Goal: Information Seeking & Learning: Find specific fact

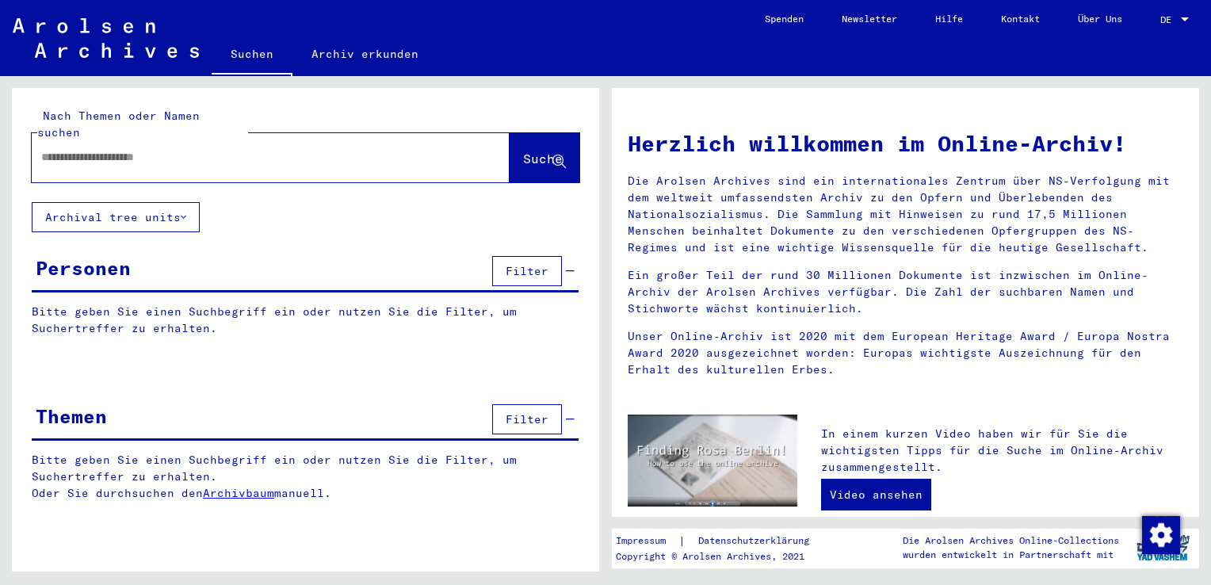
click at [174, 149] on input "text" at bounding box center [251, 157] width 421 height 17
type input "**********"
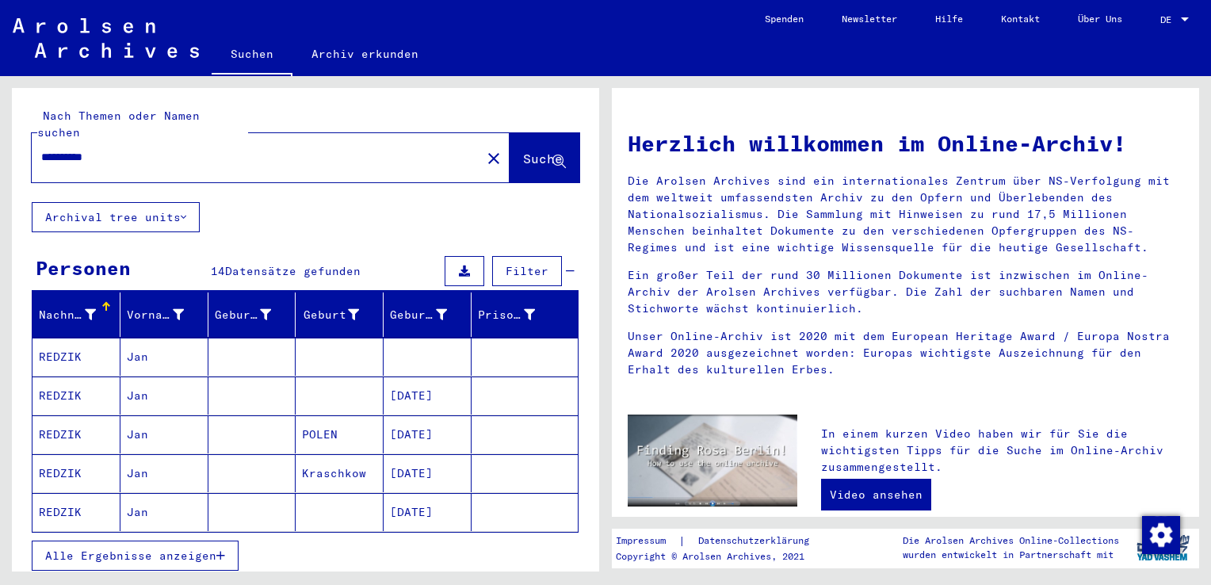
drag, startPoint x: 99, startPoint y: 369, endPoint x: 111, endPoint y: 350, distance: 23.1
click at [99, 377] on mat-cell "REDZIK" at bounding box center [77, 396] width 88 height 38
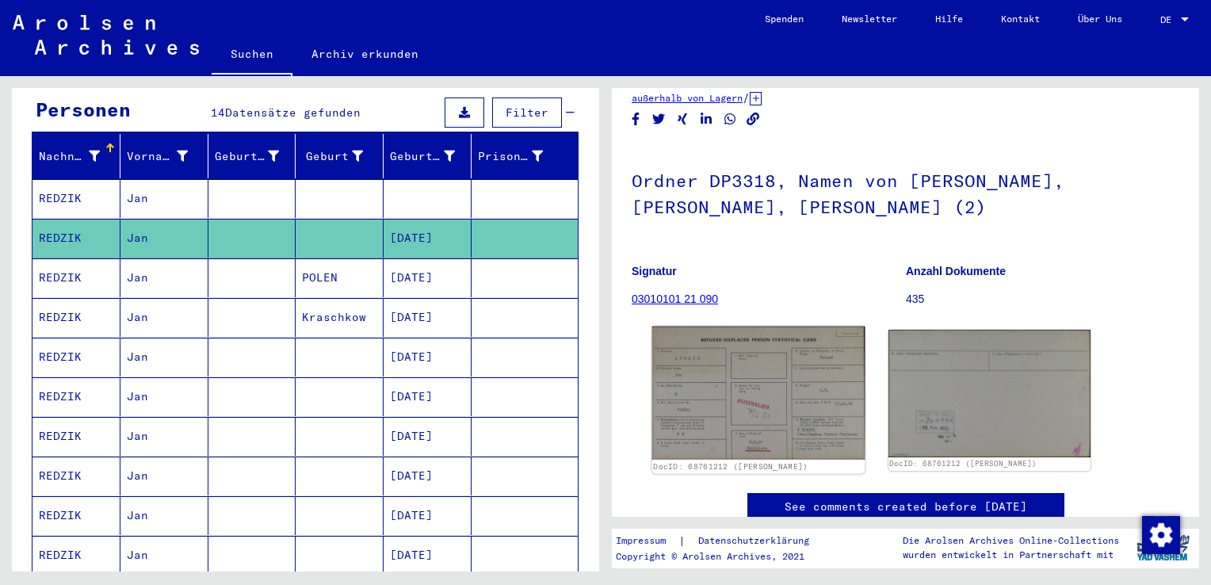
scroll to position [79, 0]
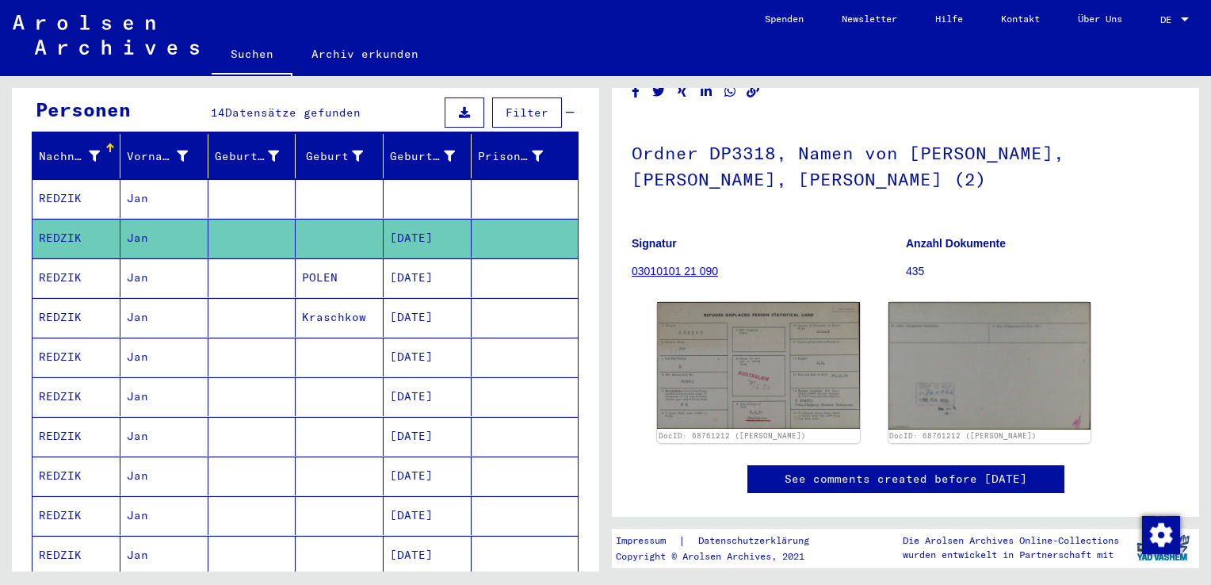
click at [136, 189] on mat-cell "Jan" at bounding box center [164, 198] width 88 height 39
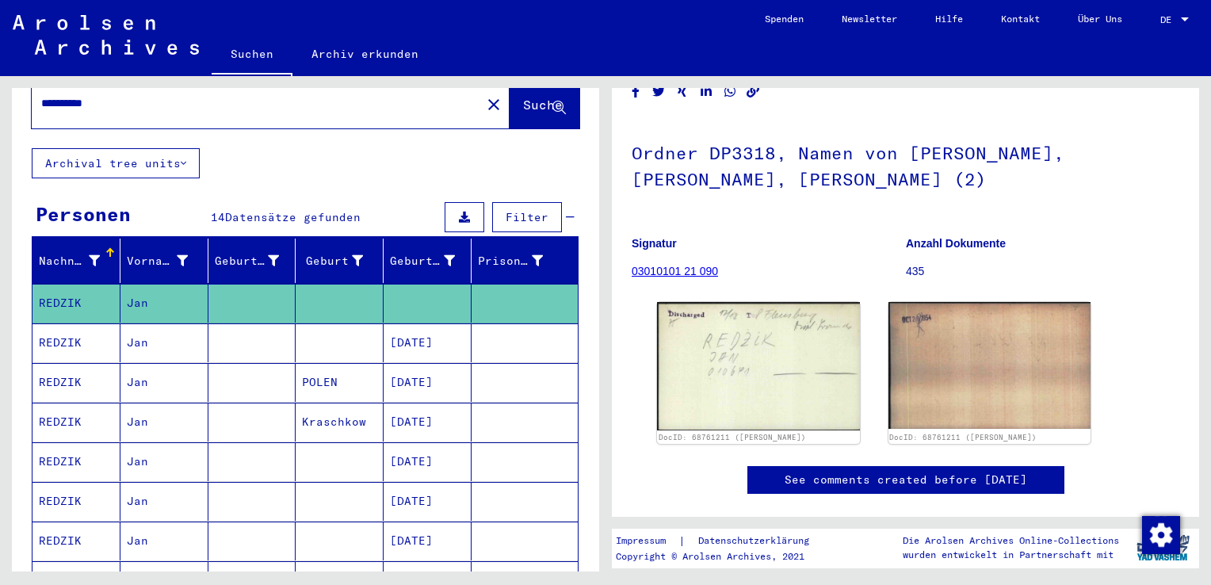
scroll to position [79, 0]
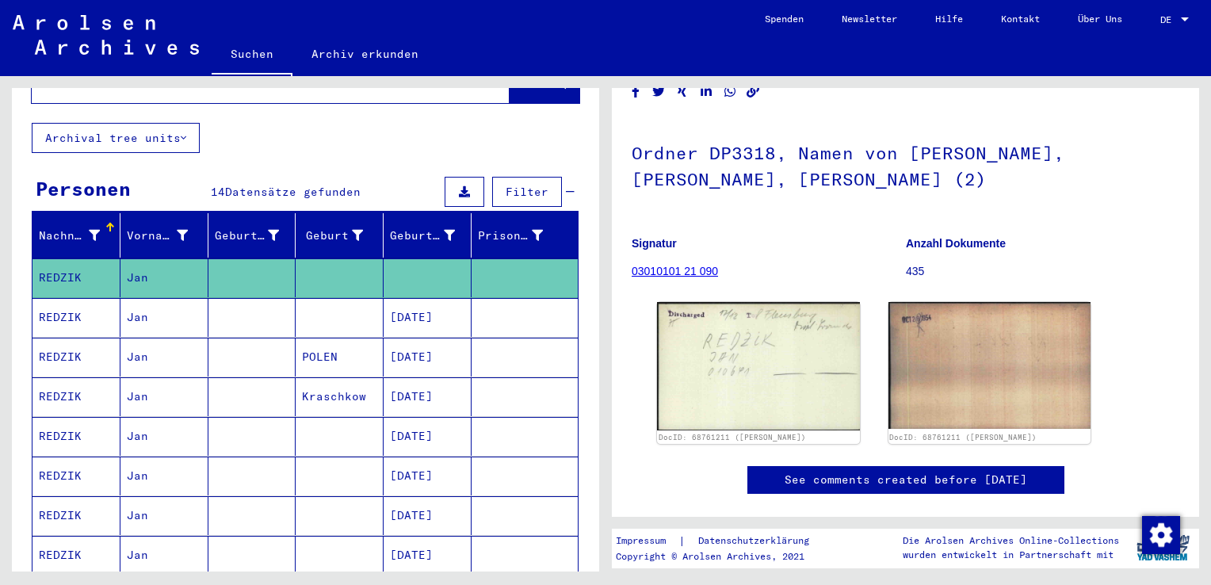
click at [89, 298] on mat-cell "REDZIK" at bounding box center [77, 317] width 88 height 39
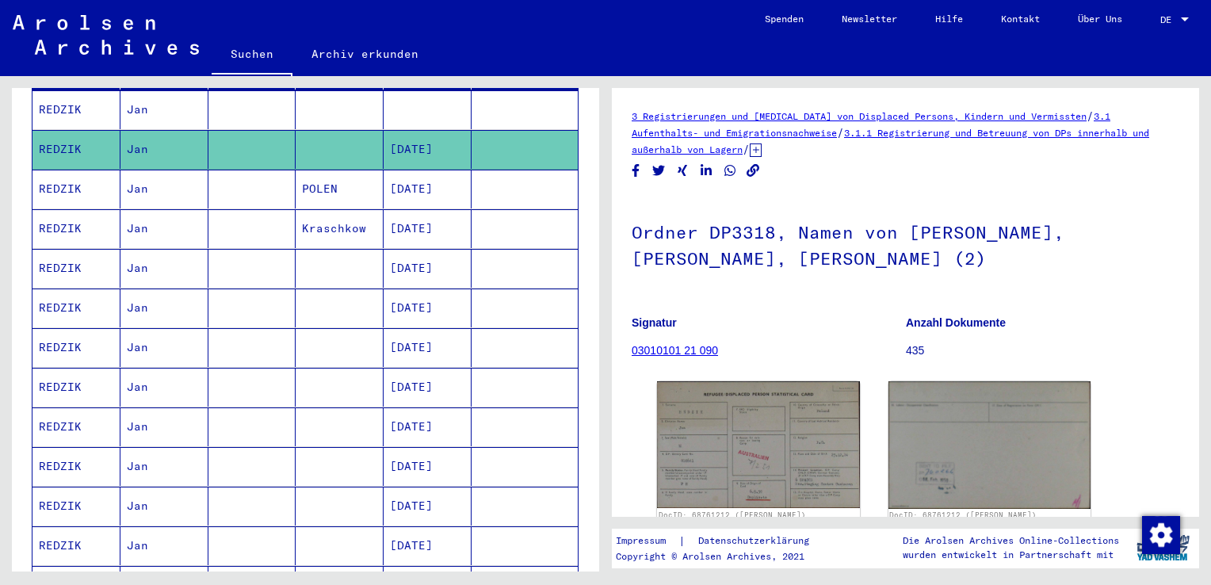
scroll to position [79, 0]
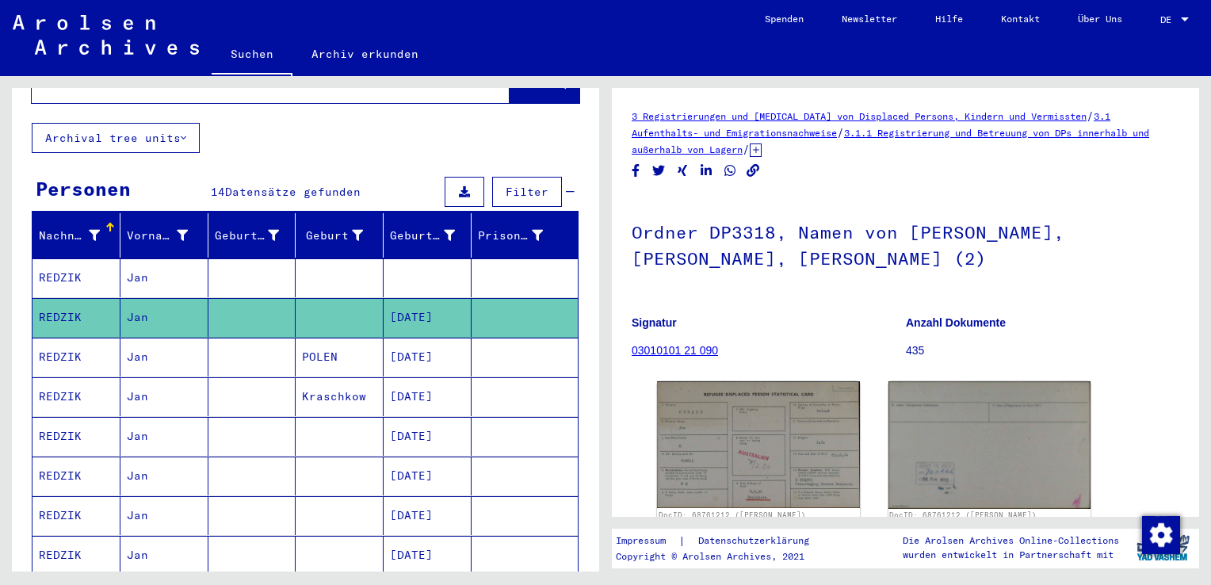
click at [156, 258] on mat-cell "Jan" at bounding box center [164, 277] width 88 height 39
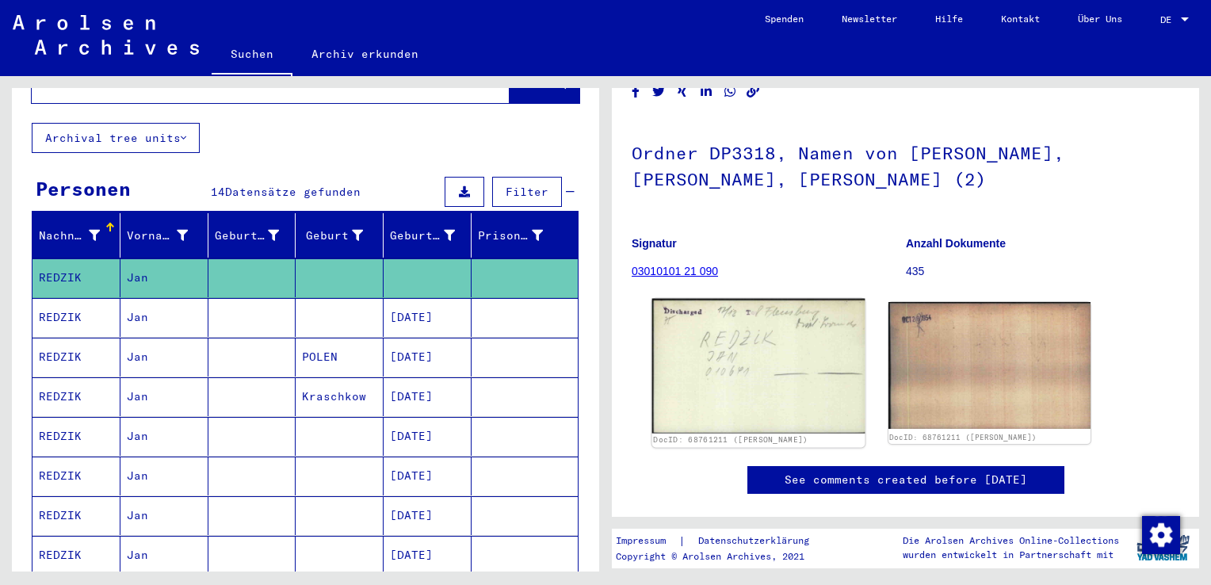
click at [753, 344] on img at bounding box center [758, 366] width 212 height 135
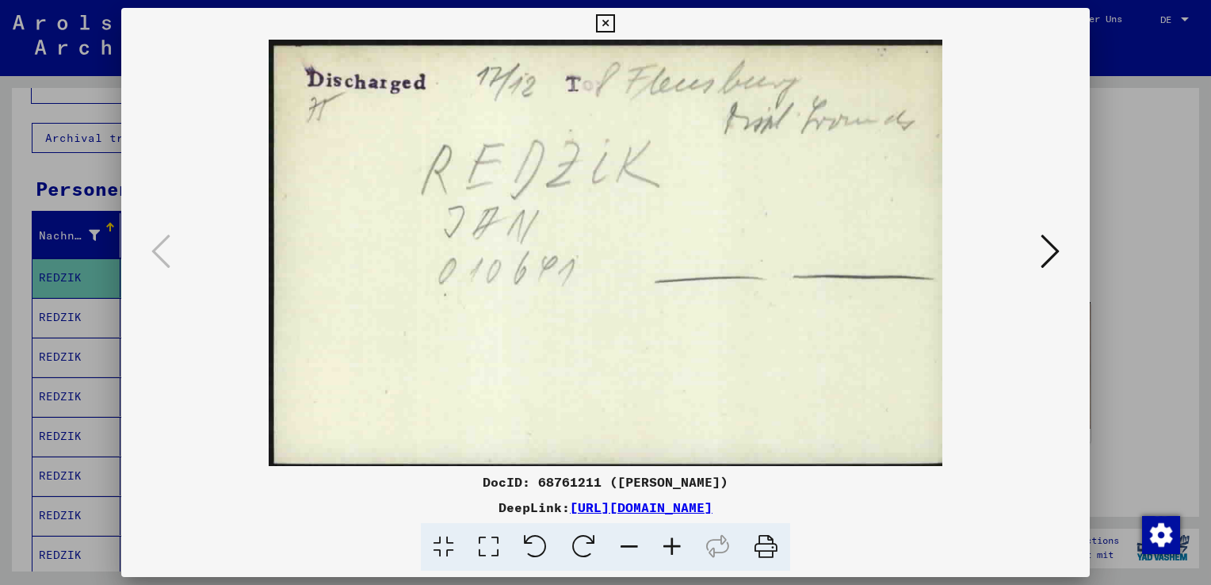
click at [1054, 250] on icon at bounding box center [1050, 251] width 19 height 38
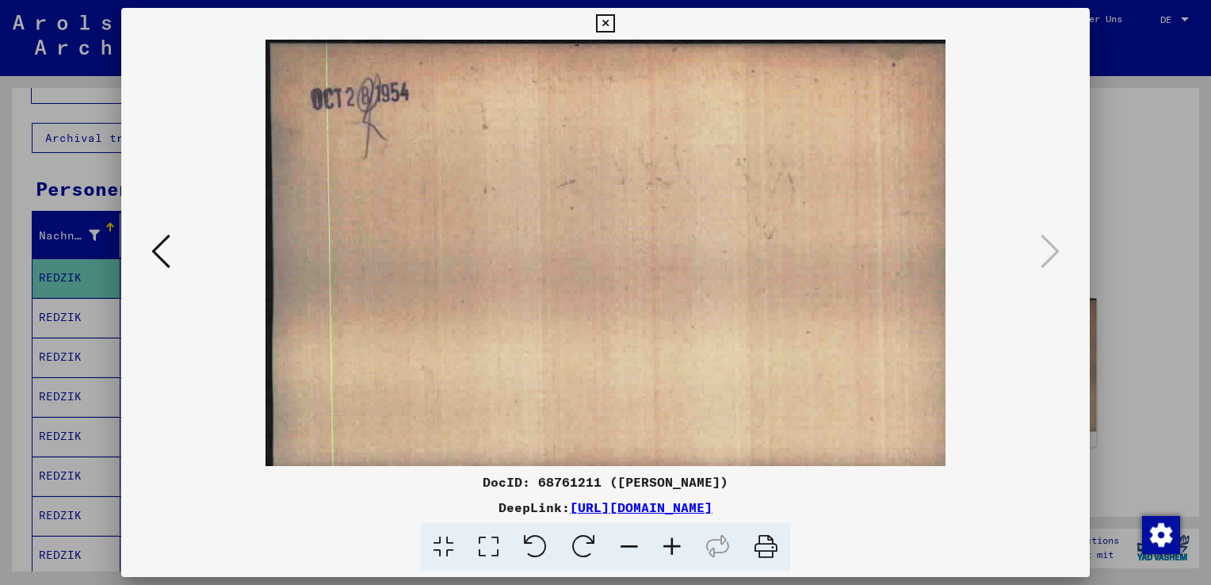
drag, startPoint x: 1118, startPoint y: 266, endPoint x: 1034, endPoint y: 322, distance: 101.1
click at [1118, 266] on div at bounding box center [605, 292] width 1211 height 585
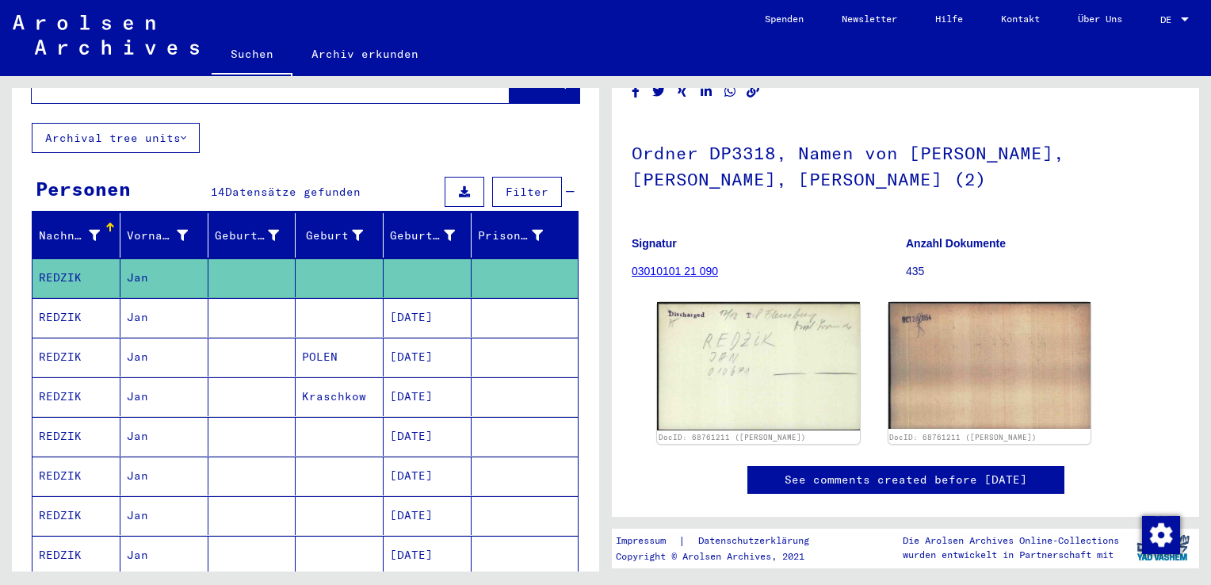
click at [162, 312] on mat-cell "Jan" at bounding box center [164, 317] width 88 height 39
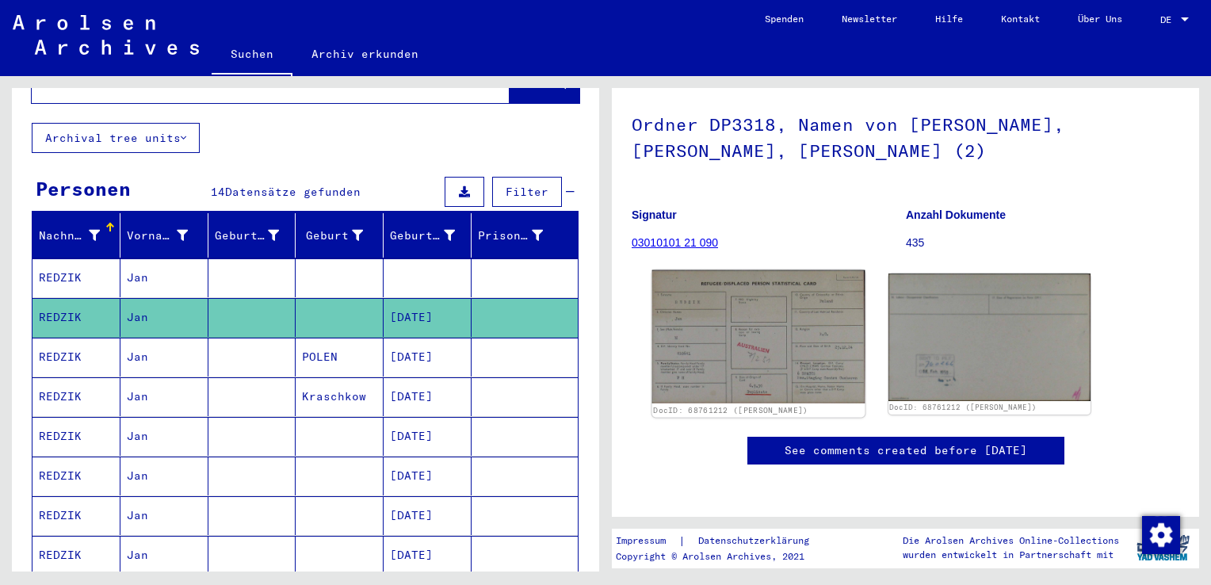
click at [764, 270] on img at bounding box center [758, 336] width 212 height 133
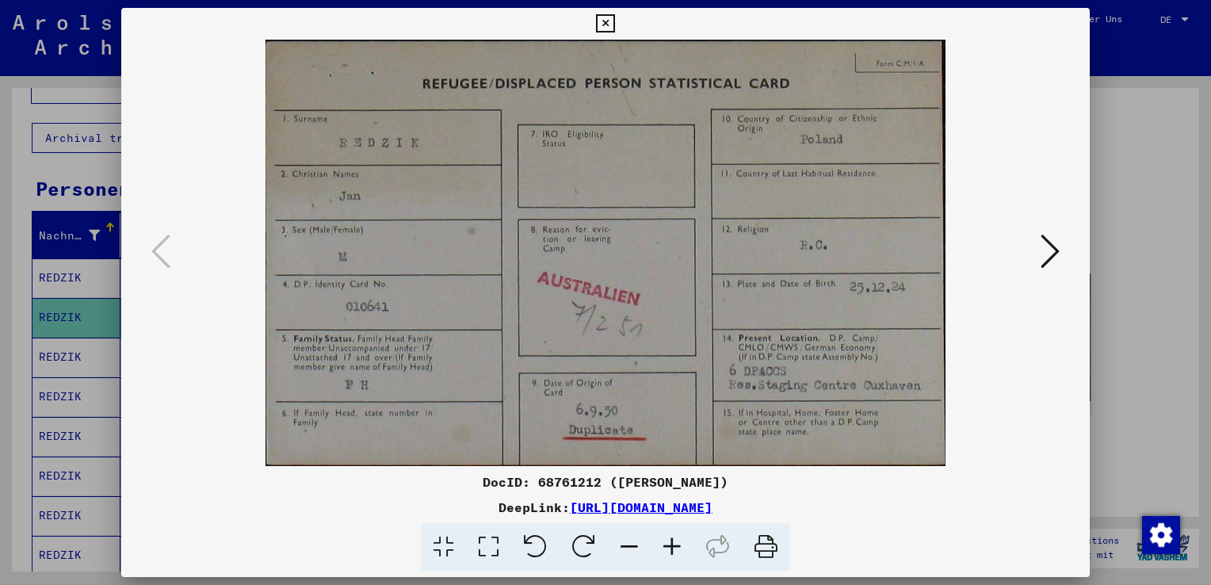
click at [1054, 258] on icon at bounding box center [1050, 251] width 19 height 38
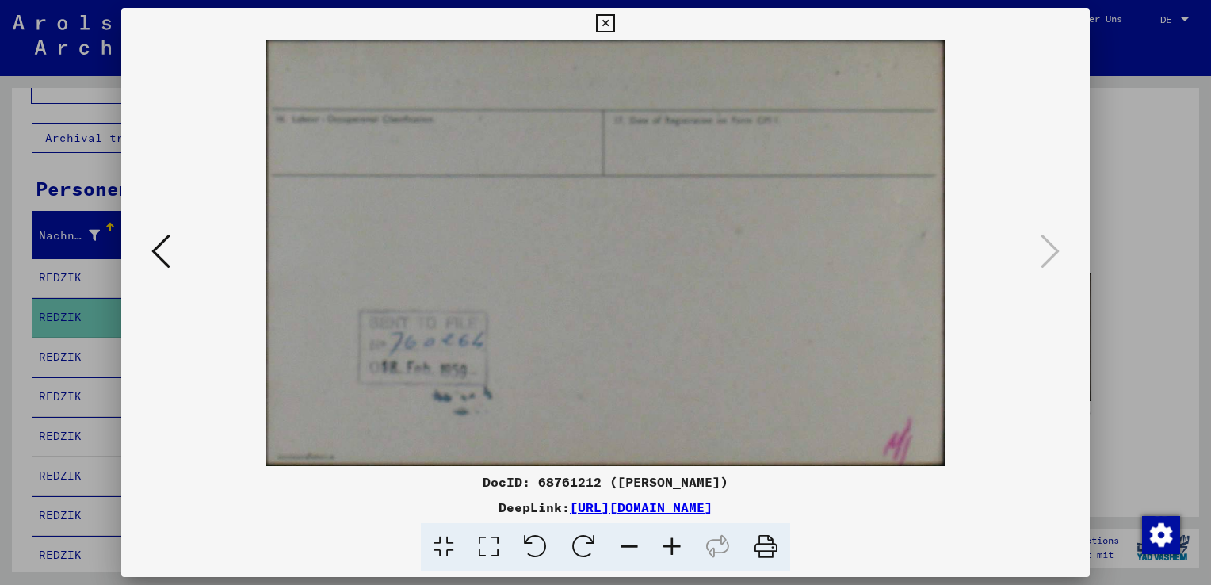
click at [1135, 319] on div at bounding box center [605, 292] width 1211 height 585
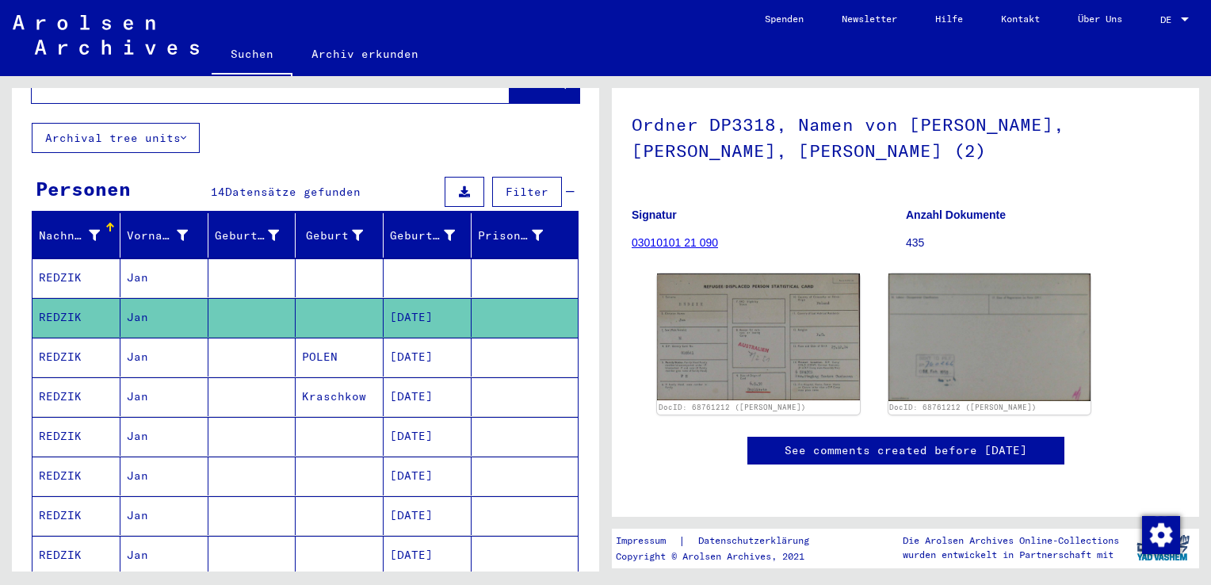
click at [114, 338] on mat-cell "REDZIK" at bounding box center [77, 357] width 88 height 39
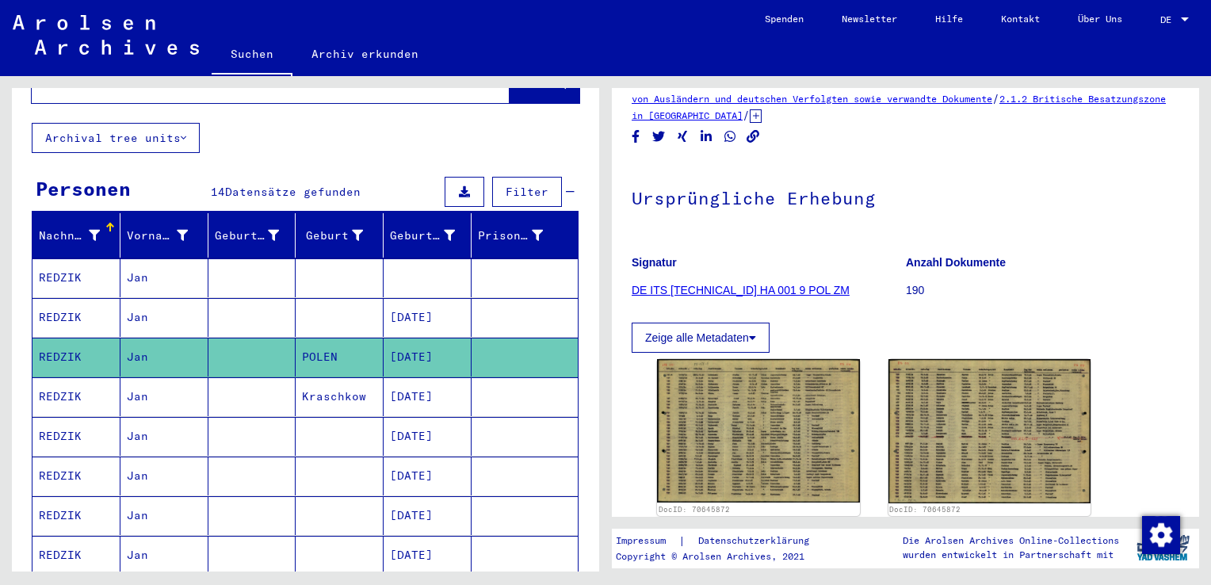
scroll to position [79, 0]
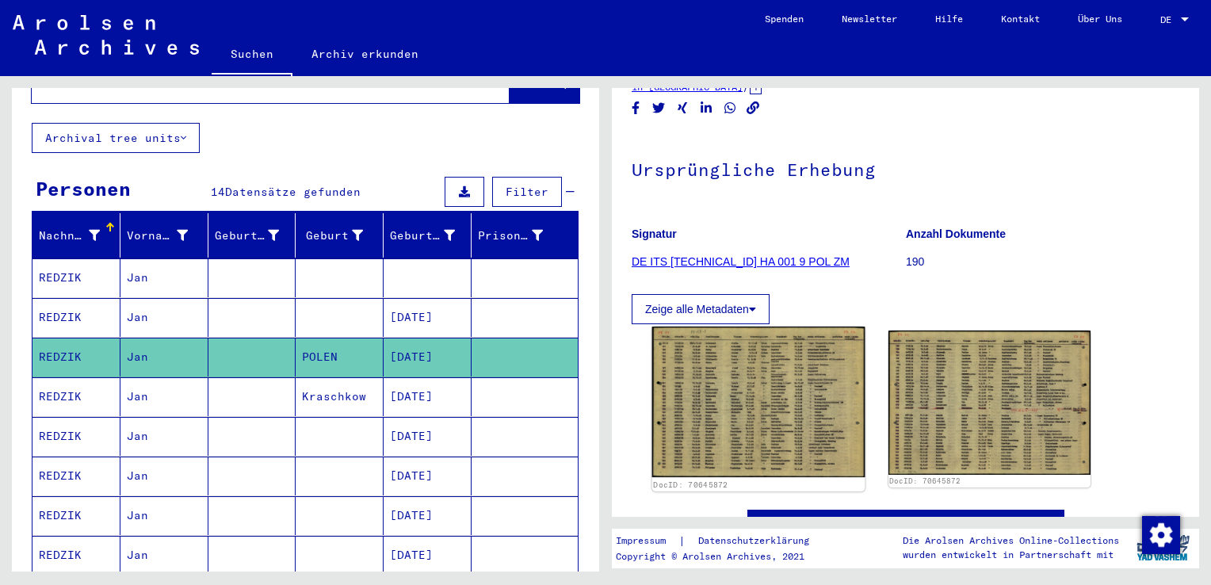
click at [748, 378] on img at bounding box center [758, 402] width 212 height 151
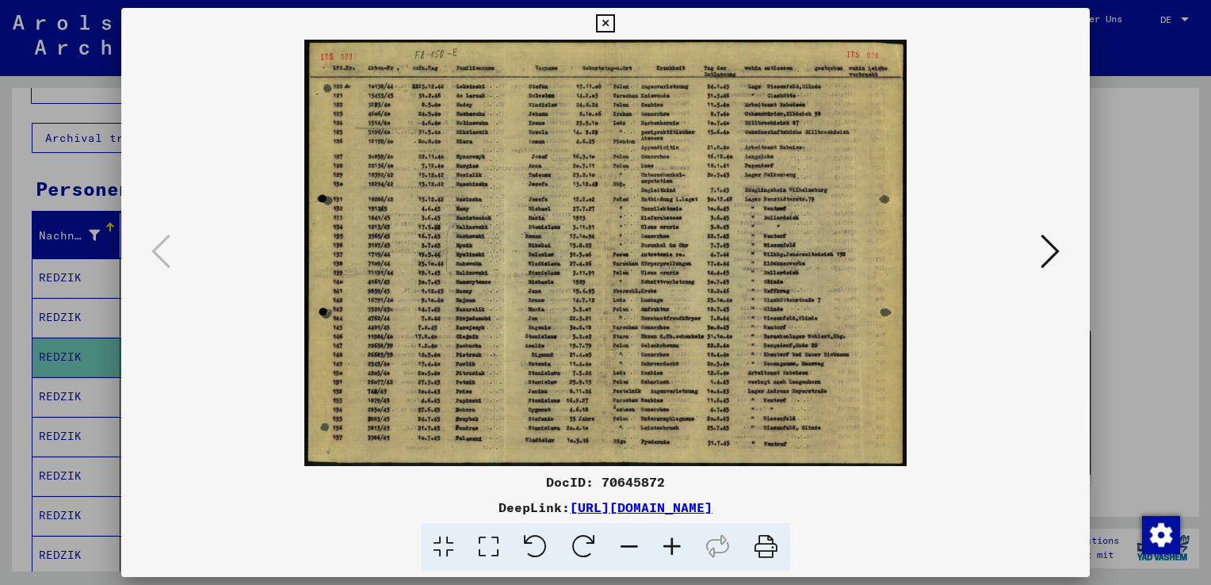
drag, startPoint x: 960, startPoint y: 456, endPoint x: 967, endPoint y: 446, distance: 12.5
click at [960, 456] on img at bounding box center [605, 253] width 861 height 426
click at [1056, 264] on icon at bounding box center [1050, 251] width 19 height 38
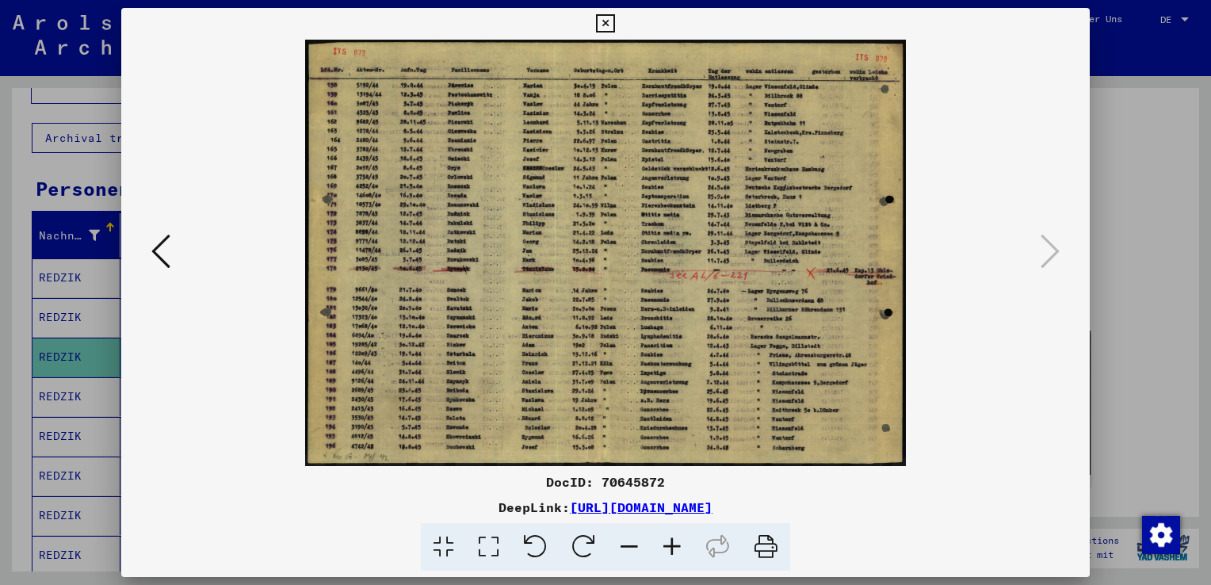
click at [1132, 231] on div at bounding box center [605, 292] width 1211 height 585
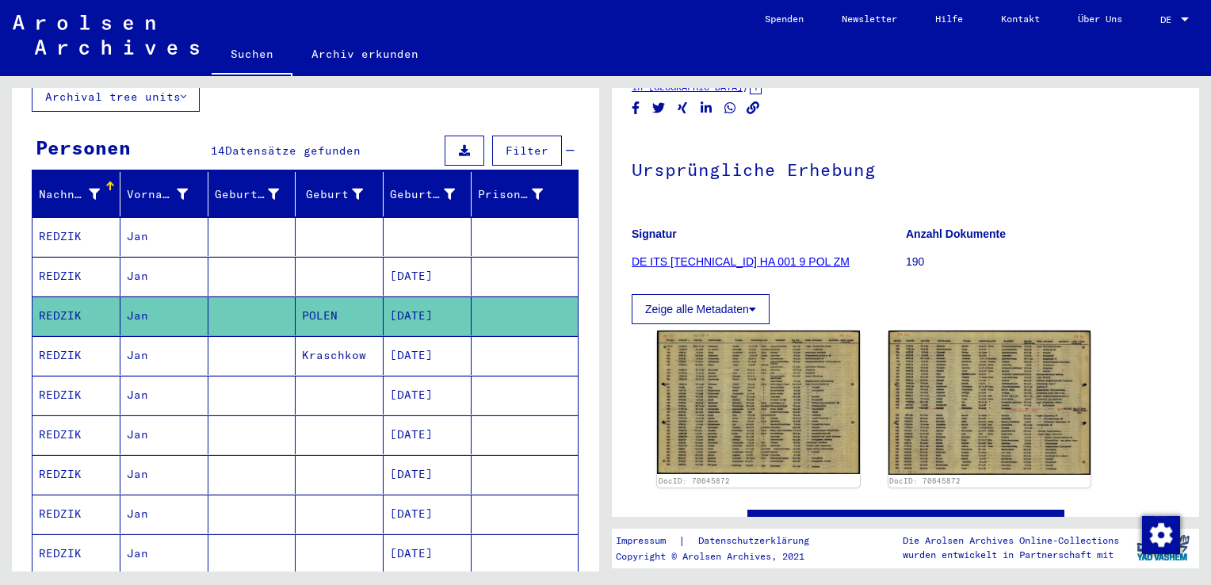
scroll to position [159, 0]
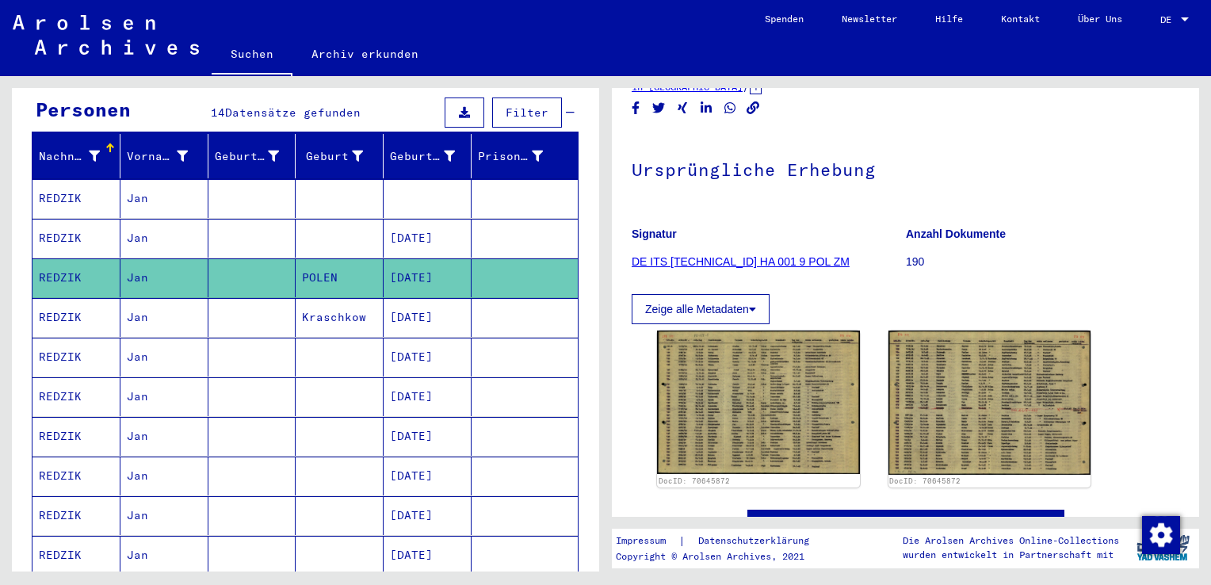
click at [126, 298] on mat-cell "Jan" at bounding box center [164, 317] width 88 height 39
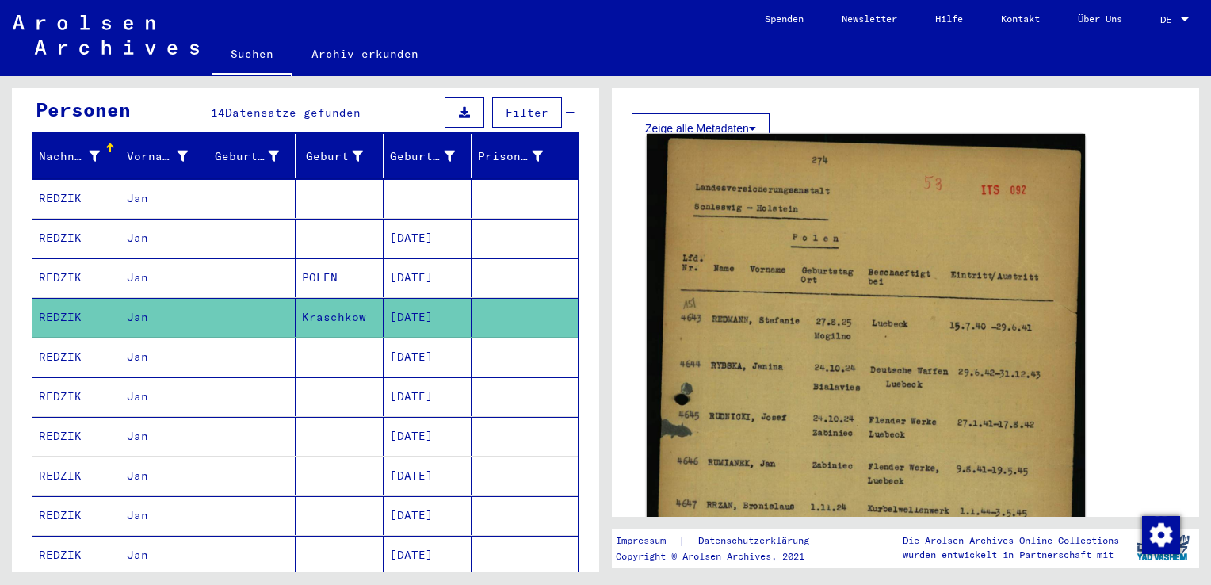
scroll to position [271, 0]
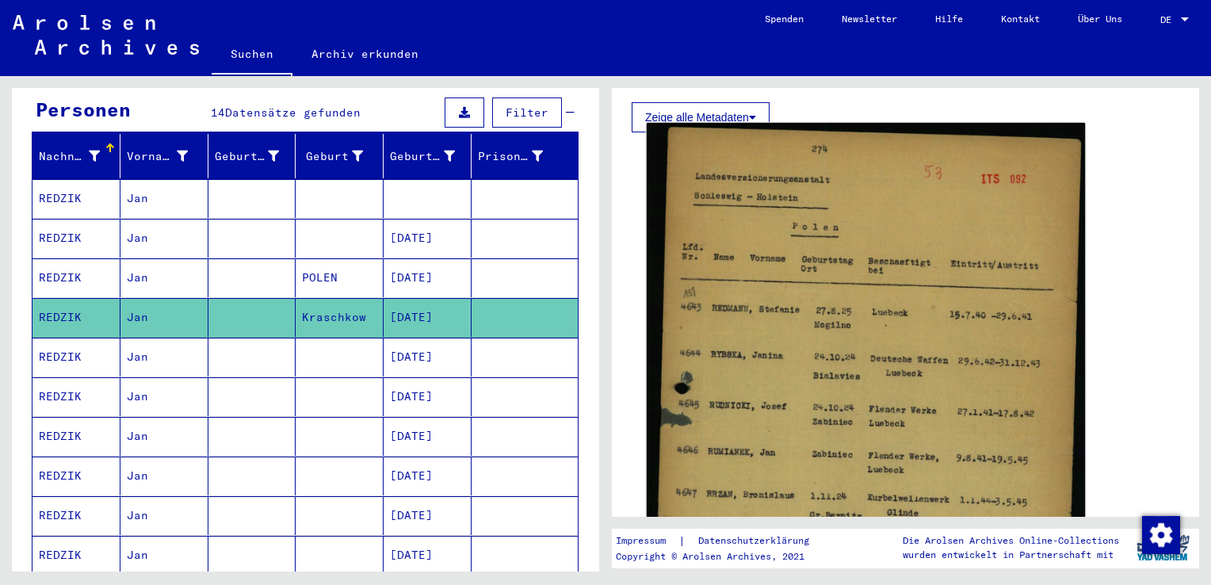
click at [762, 296] on img at bounding box center [866, 451] width 438 height 656
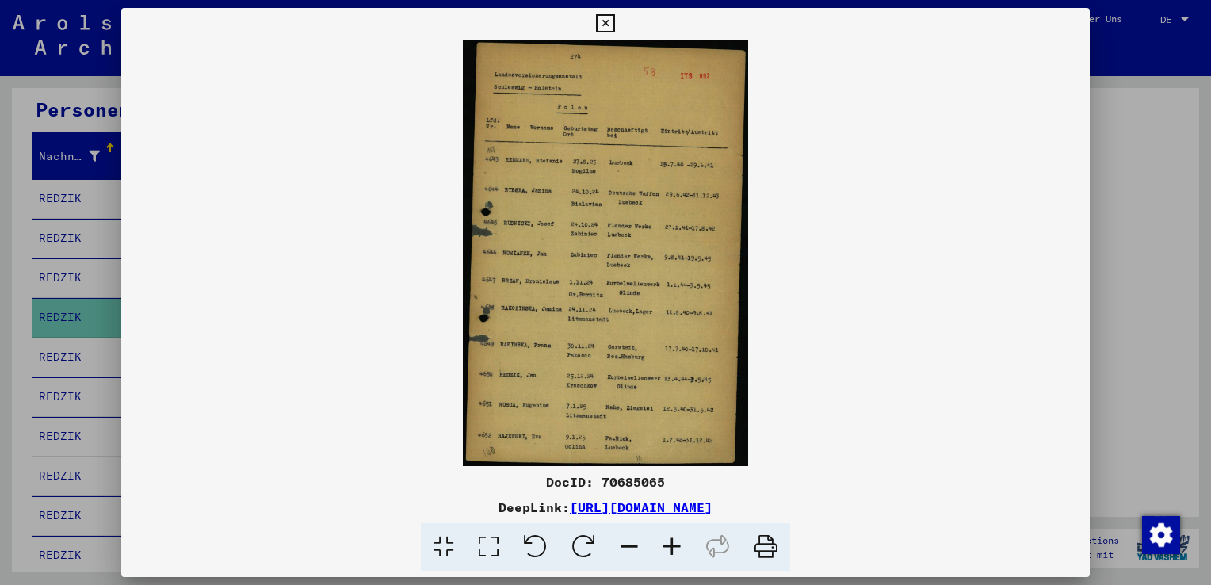
click at [996, 388] on img at bounding box center [605, 253] width 969 height 426
click at [1145, 282] on div at bounding box center [605, 292] width 1211 height 585
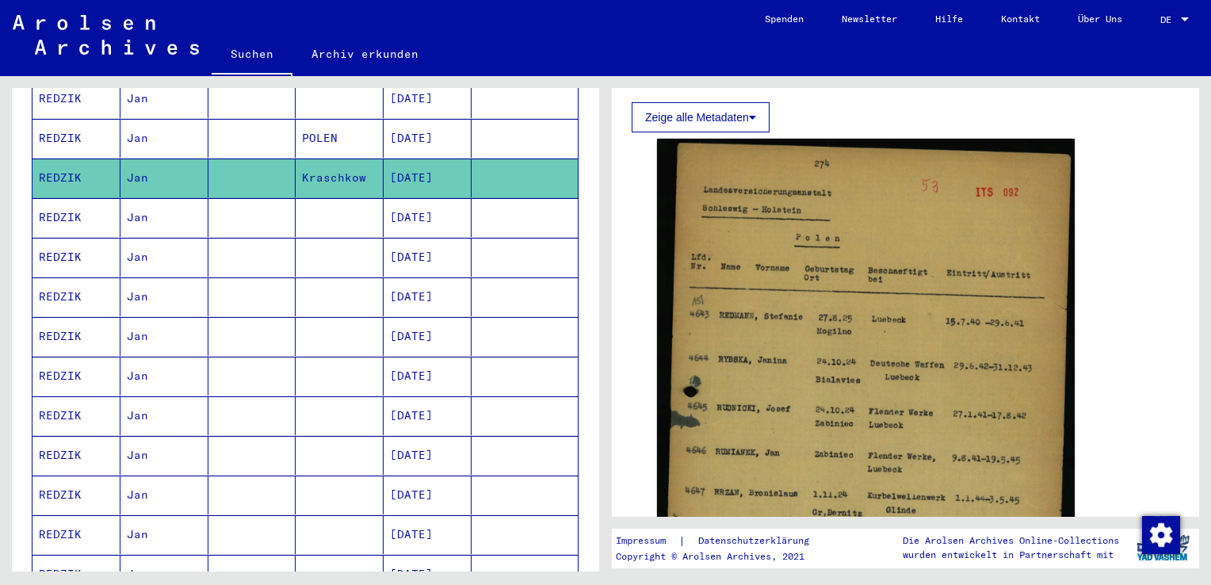
scroll to position [317, 0]
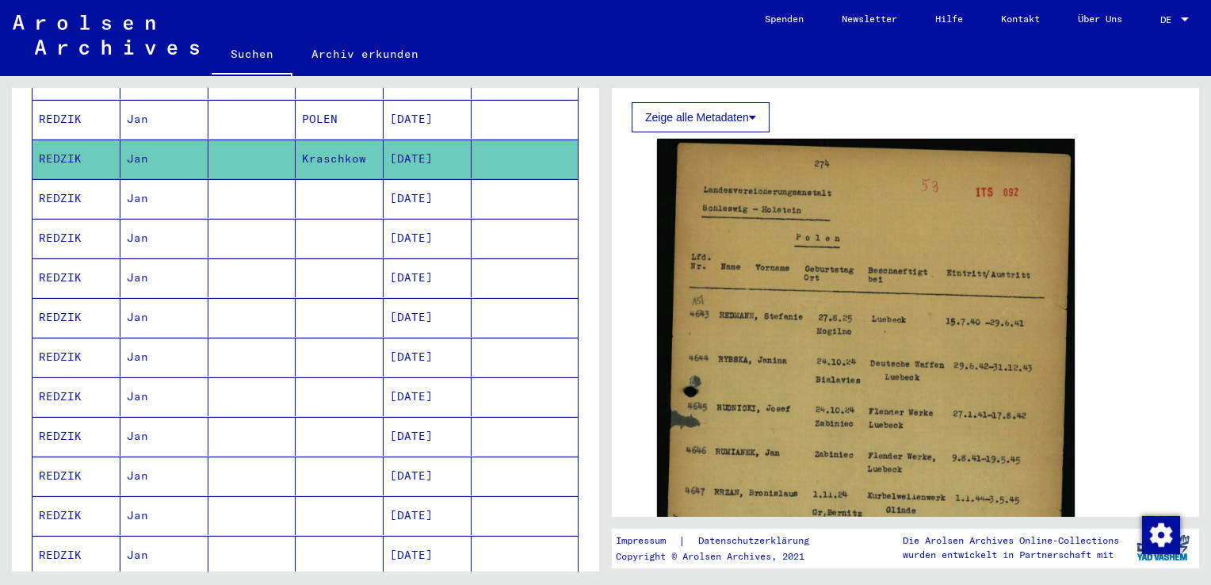
click at [159, 179] on mat-cell "Jan" at bounding box center [164, 198] width 88 height 39
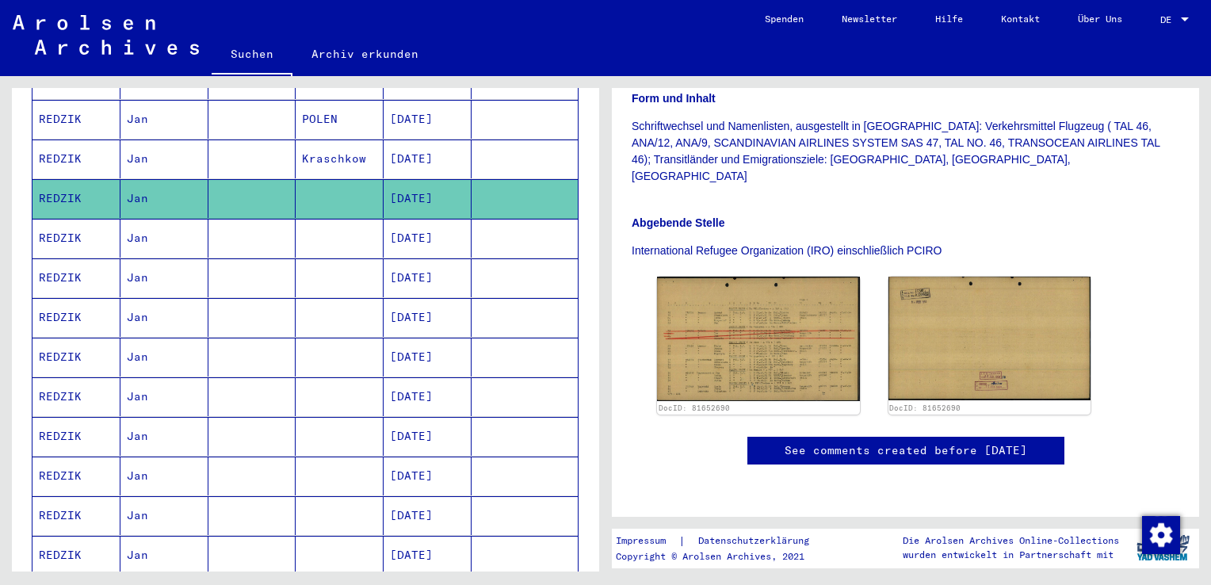
scroll to position [476, 0]
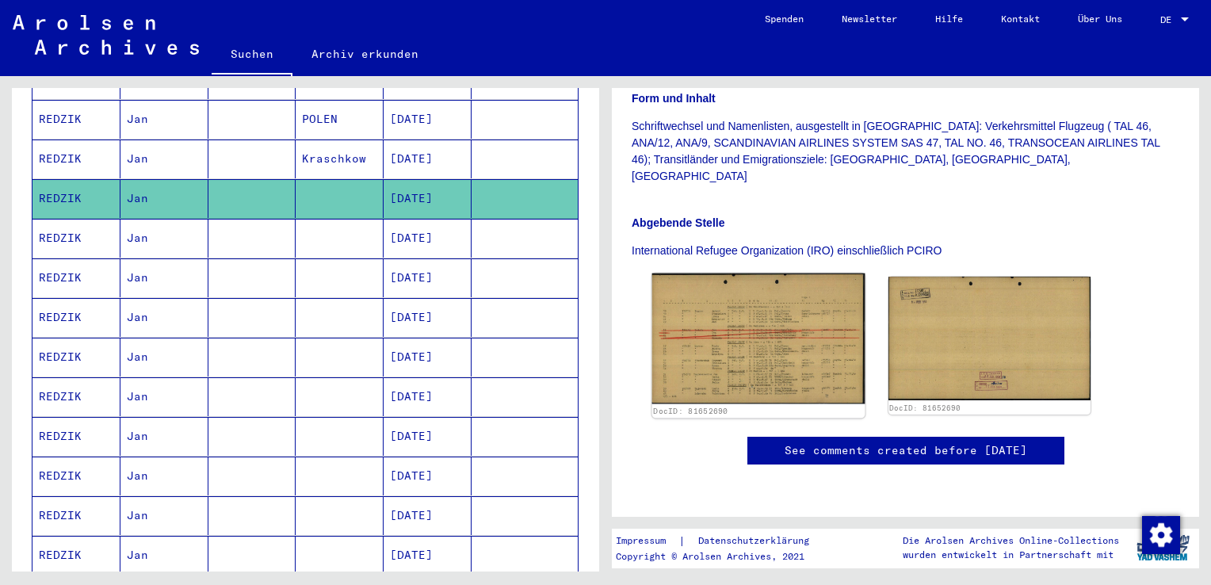
click at [717, 273] on img at bounding box center [758, 338] width 212 height 131
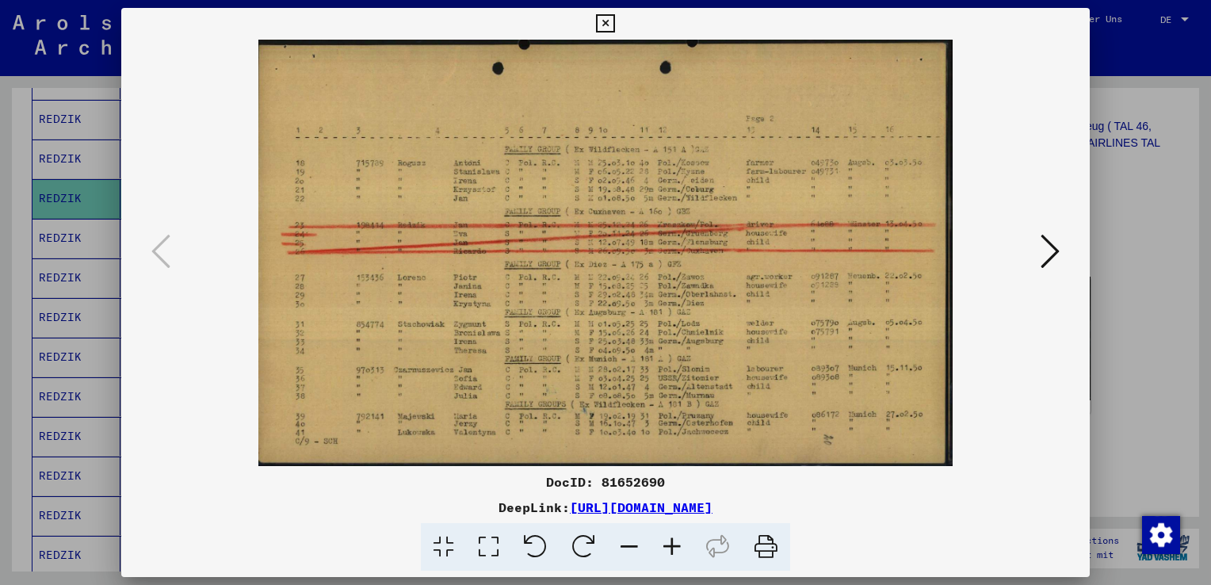
click at [862, 439] on img at bounding box center [605, 253] width 861 height 426
click at [1065, 251] on div at bounding box center [605, 253] width 969 height 426
click at [1056, 253] on icon at bounding box center [1050, 251] width 19 height 38
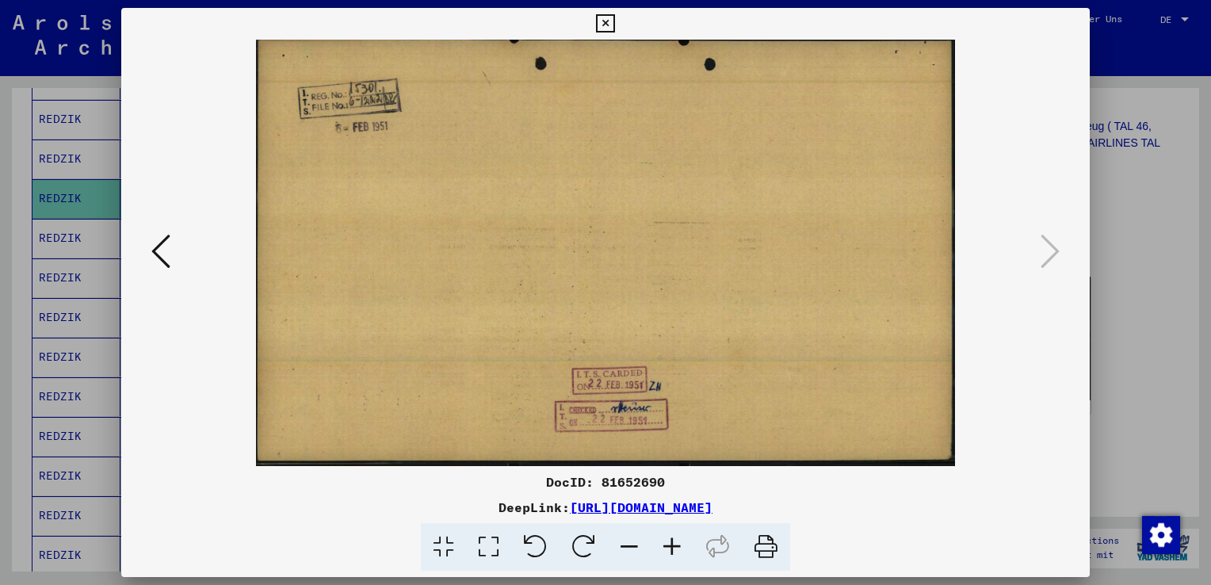
click at [1128, 438] on div at bounding box center [605, 292] width 1211 height 585
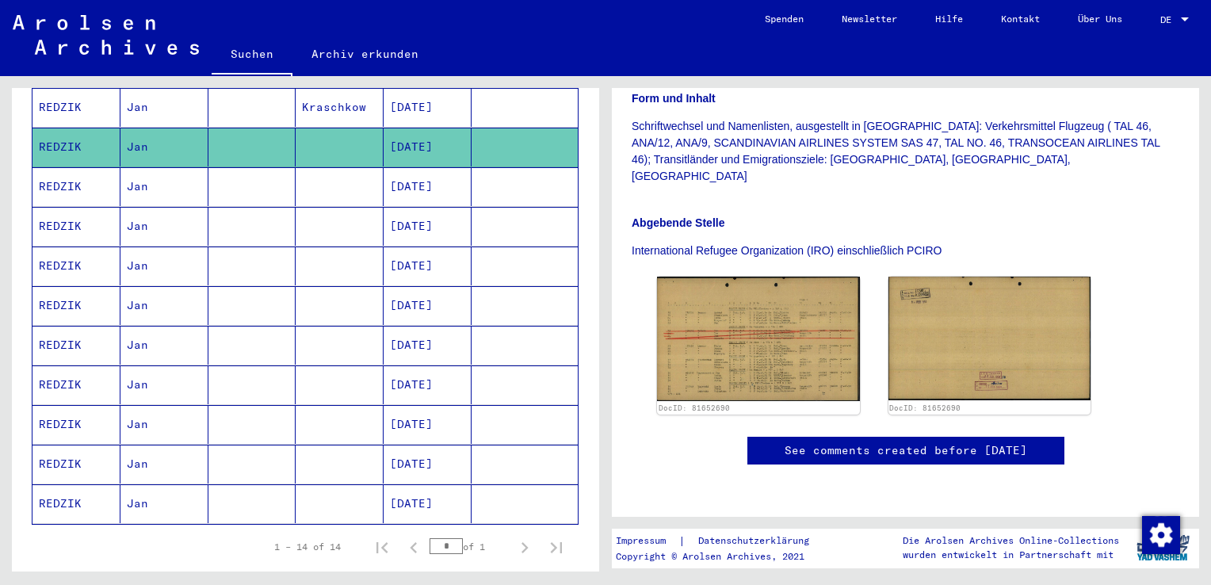
scroll to position [396, 0]
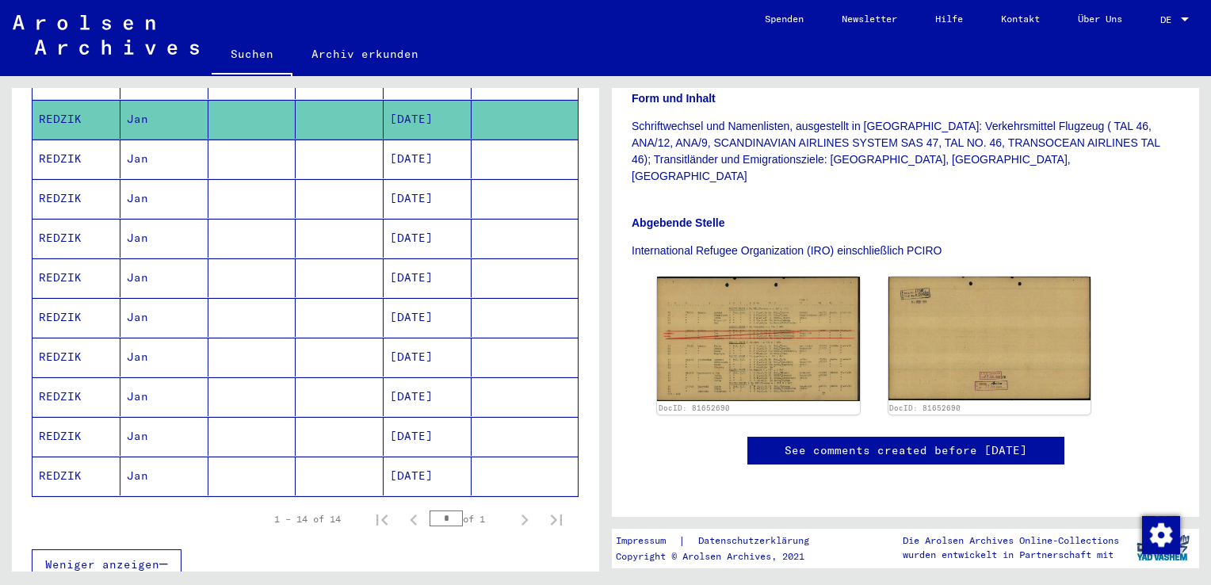
click at [181, 140] on mat-cell "Jan" at bounding box center [164, 159] width 88 height 39
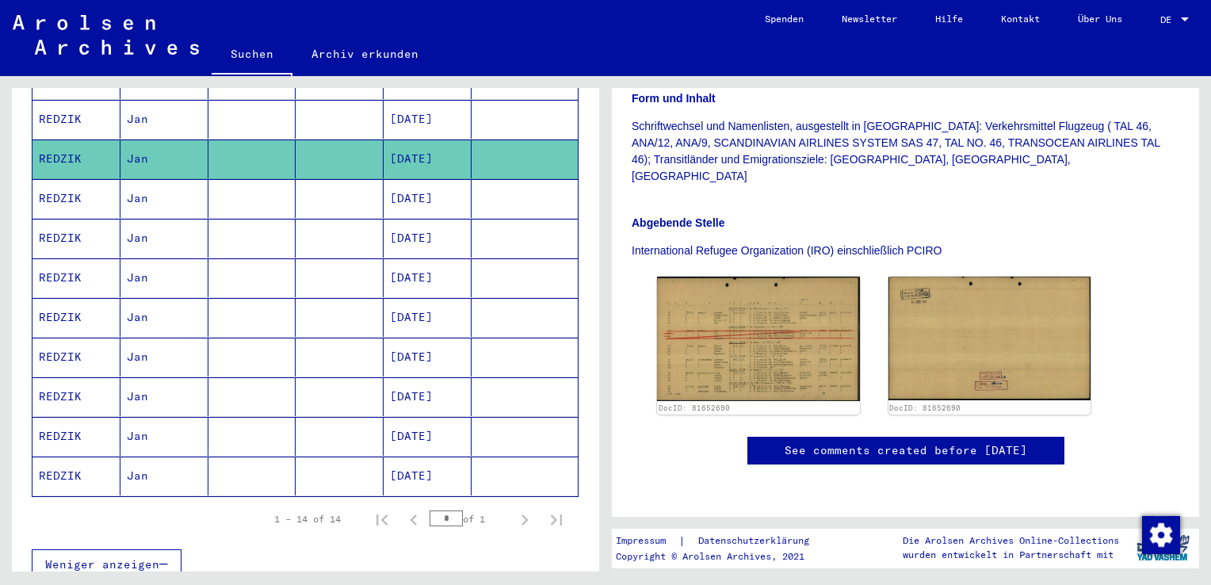
click at [402, 179] on mat-cell "[DATE]" at bounding box center [428, 198] width 88 height 39
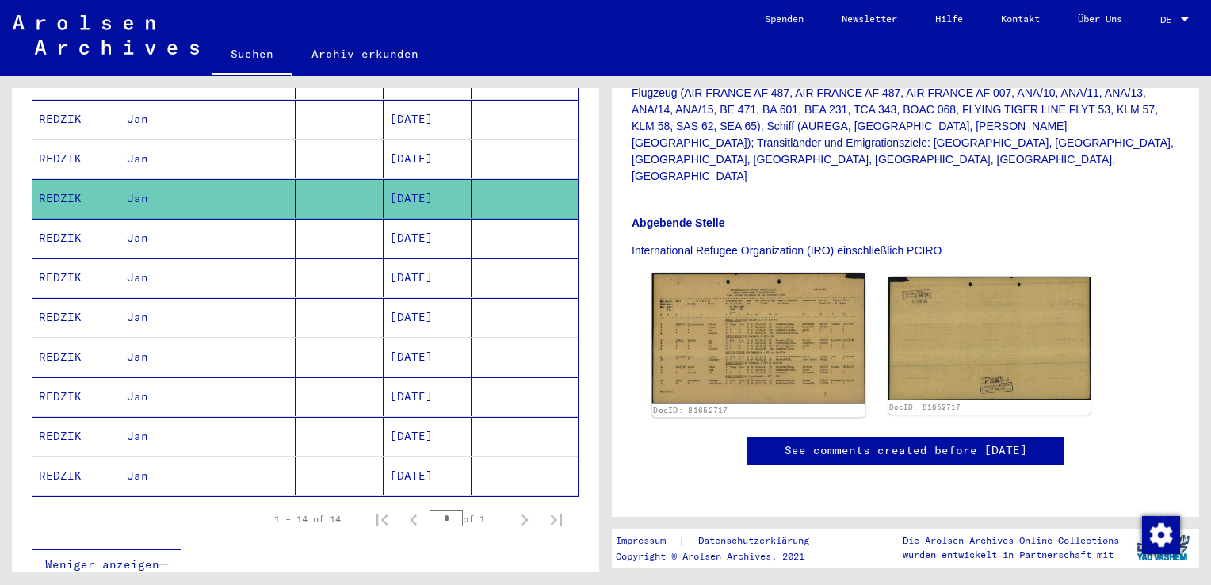
scroll to position [476, 0]
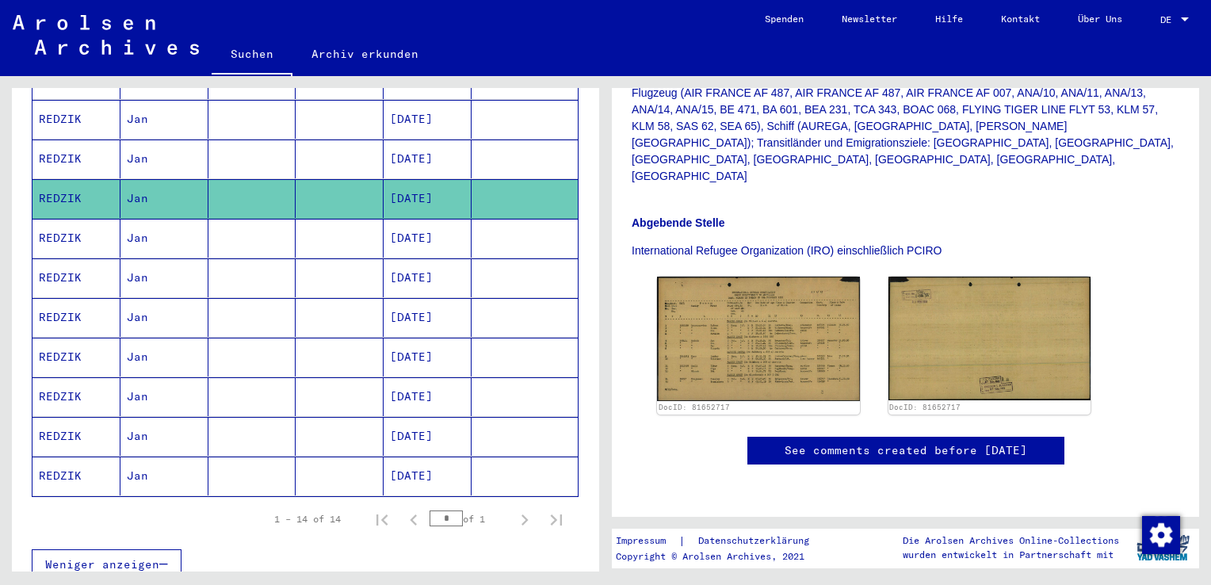
click at [131, 219] on mat-cell "Jan" at bounding box center [164, 238] width 88 height 39
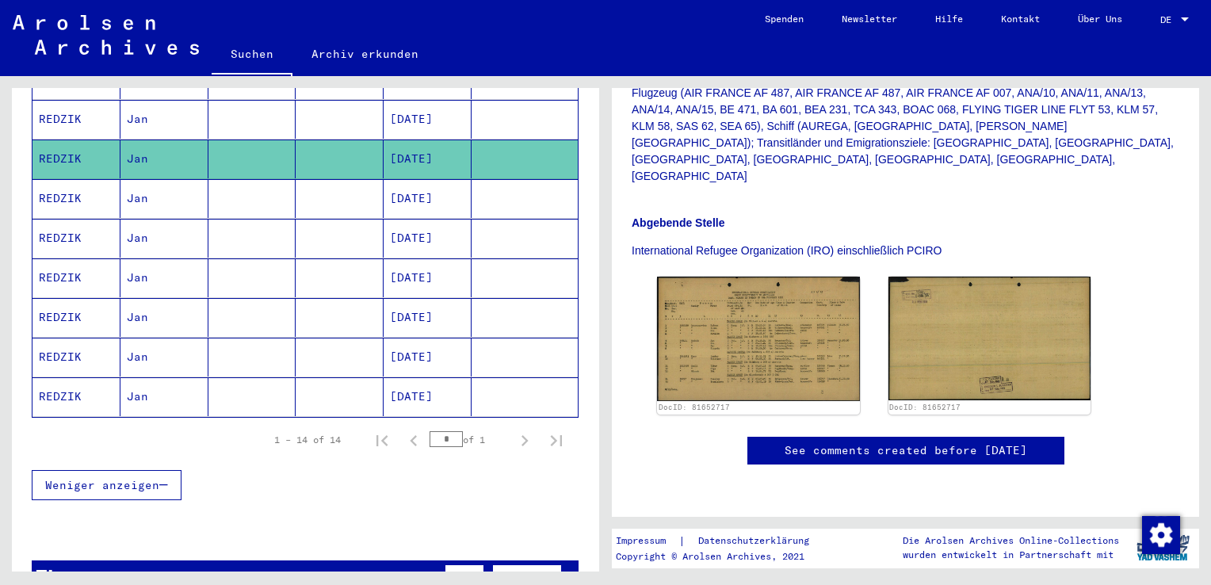
click at [200, 179] on mat-cell "Jan" at bounding box center [164, 198] width 88 height 39
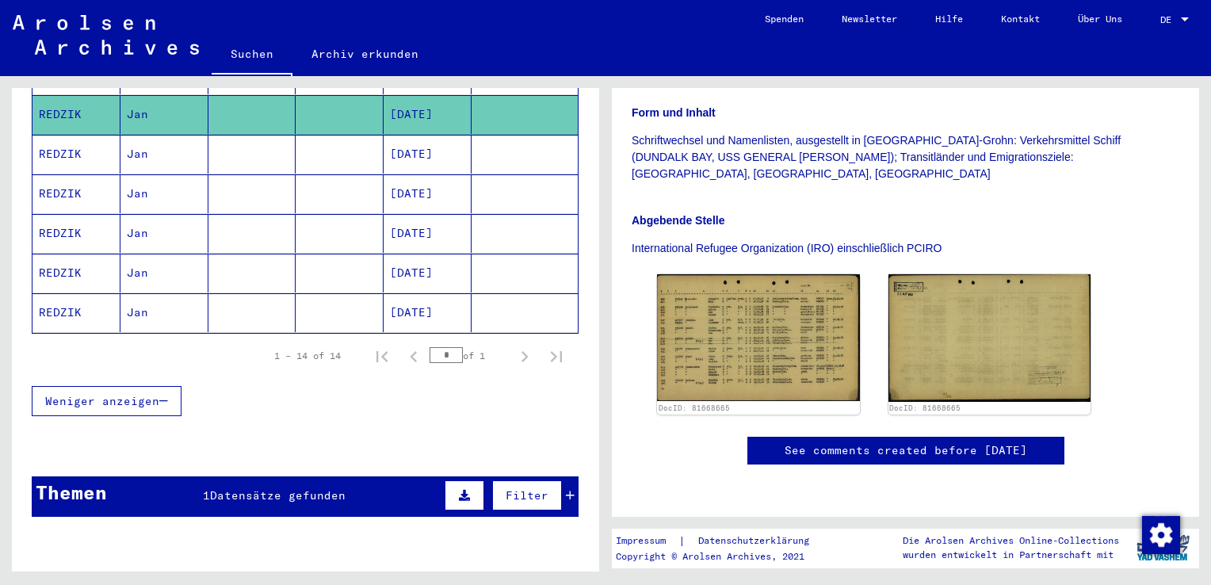
scroll to position [536, 0]
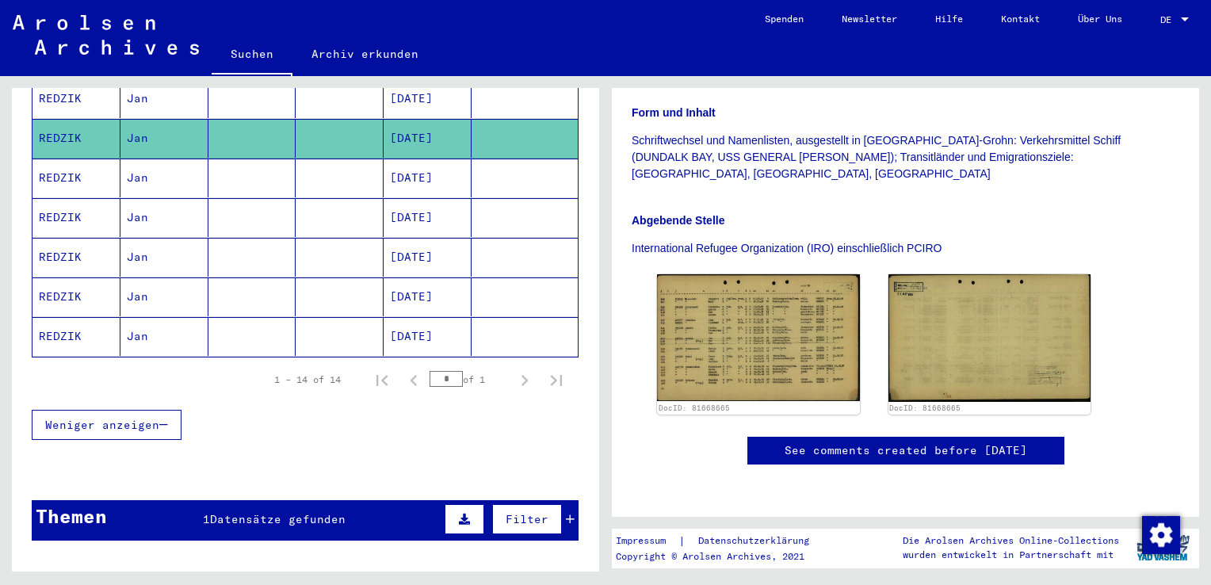
click at [195, 198] on mat-cell "Jan" at bounding box center [164, 217] width 88 height 39
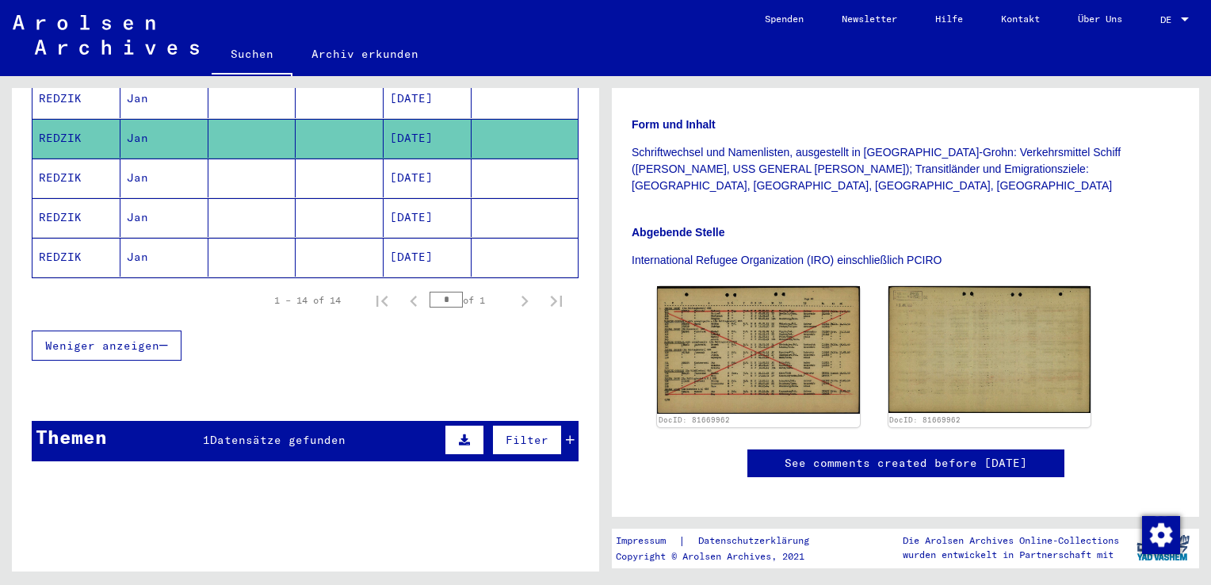
scroll to position [476, 0]
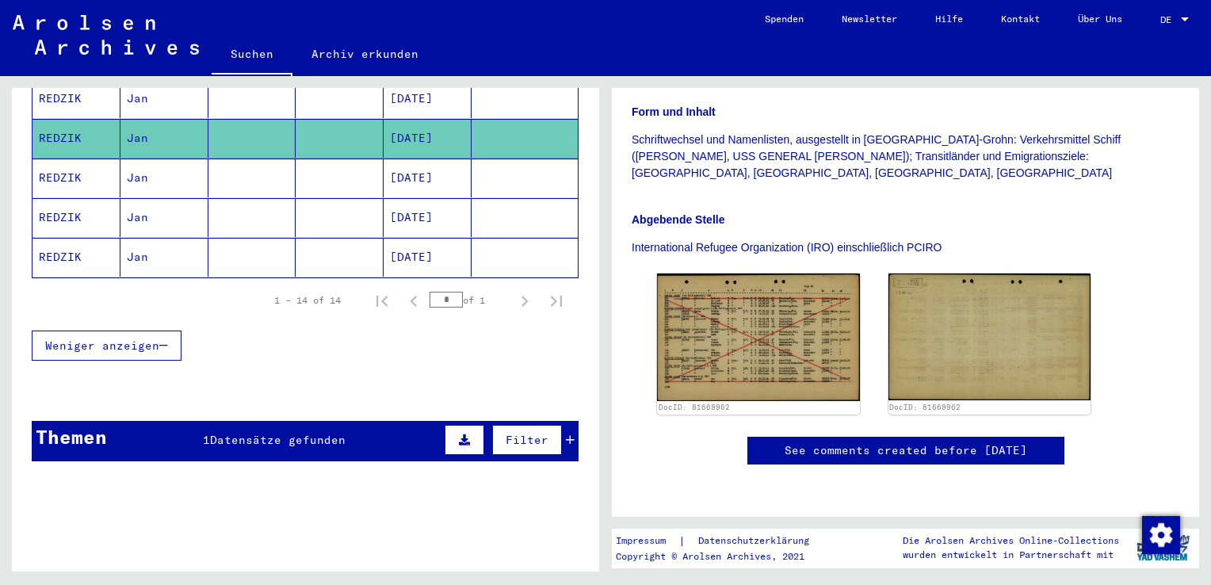
click at [166, 198] on mat-cell "Jan" at bounding box center [164, 217] width 88 height 39
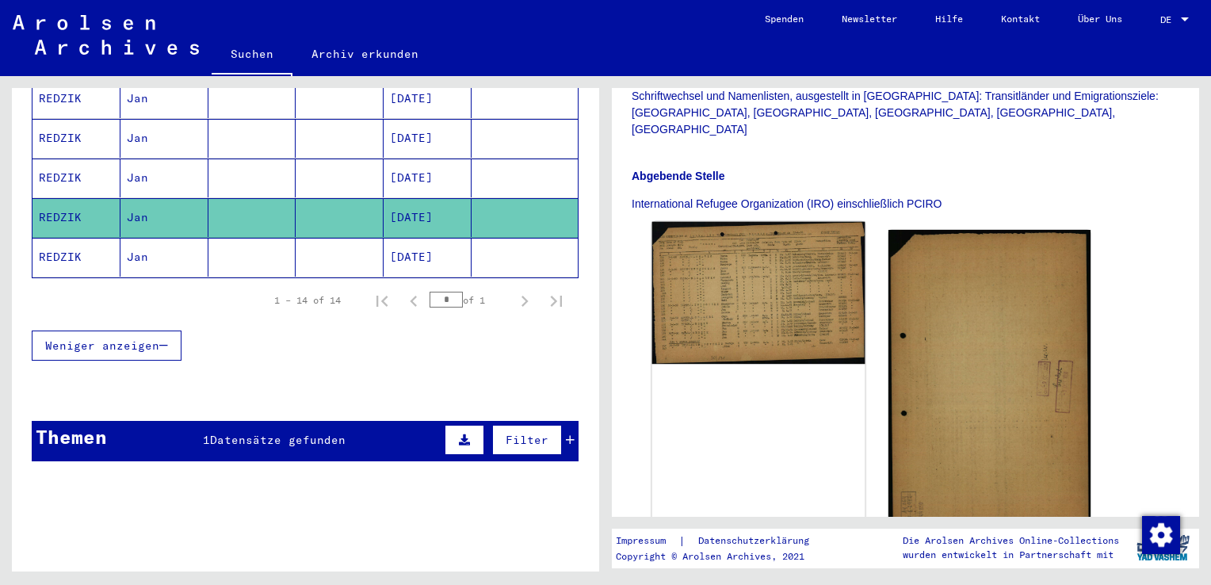
scroll to position [396, 0]
